Goal: Task Accomplishment & Management: Use online tool/utility

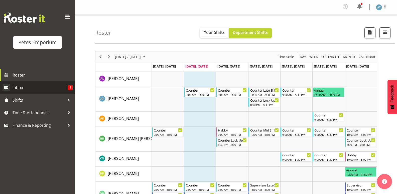
click at [23, 84] on span "Inbox" at bounding box center [40, 88] width 55 height 8
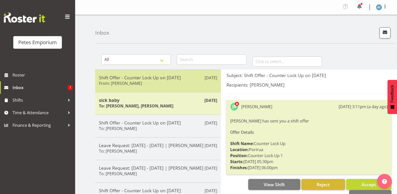
click at [143, 83] on div "Shift Offer - Counter Lock Up on 10/10/25 From: Jodine Bunn" at bounding box center [158, 81] width 118 height 12
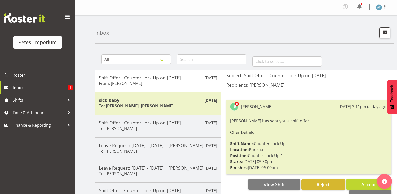
click at [284, 94] on div "Subject: Shift Offer - Counter Lock Up on 10/10/25 Recipients: Alex-Micheal Tan…" at bounding box center [308, 136] width 165 height 128
click at [365, 182] on span "Accept" at bounding box center [369, 184] width 15 height 6
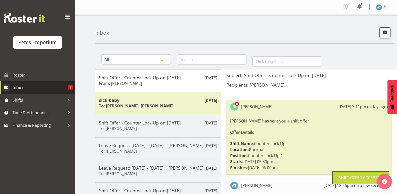
click at [43, 84] on span "Inbox" at bounding box center [40, 88] width 55 height 8
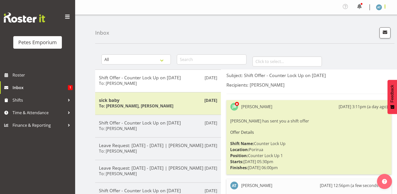
click at [387, 8] on span at bounding box center [385, 7] width 6 height 6
click at [376, 32] on link "Log Out" at bounding box center [364, 27] width 48 height 9
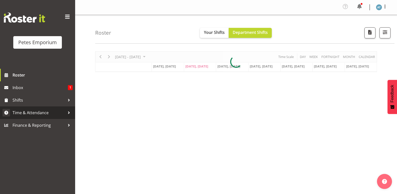
click at [53, 114] on span "Time & Attendance" at bounding box center [39, 113] width 53 height 8
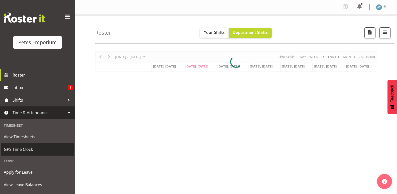
click at [34, 149] on span "GPS Time Clock" at bounding box center [38, 149] width 68 height 8
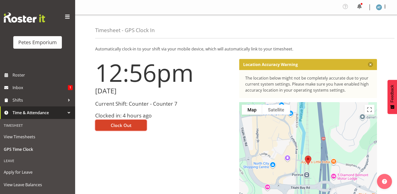
click at [130, 120] on button "Clock Out" at bounding box center [121, 125] width 52 height 11
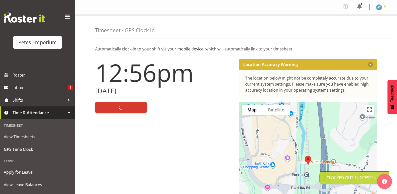
click at [387, 7] on span at bounding box center [385, 7] width 6 height 6
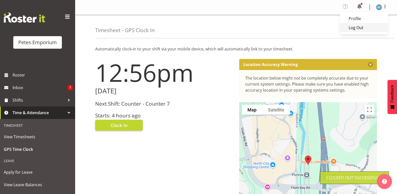
click at [376, 30] on link "Log Out" at bounding box center [364, 27] width 48 height 9
